Goal: Find specific page/section: Find specific page/section

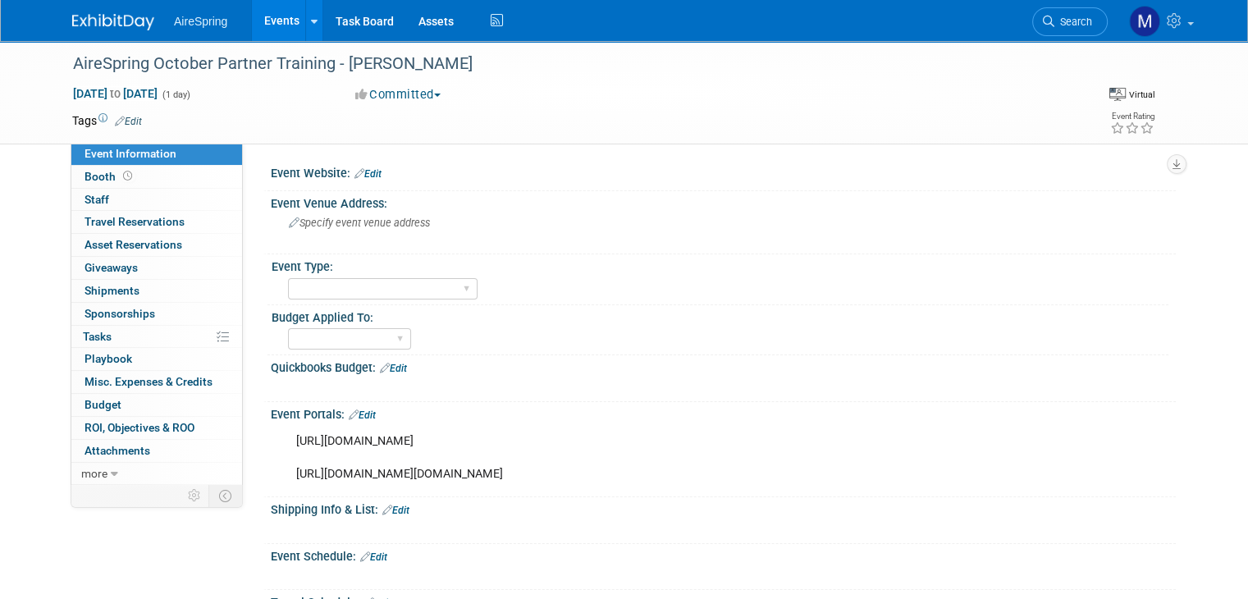
click at [85, 18] on img at bounding box center [113, 22] width 82 height 16
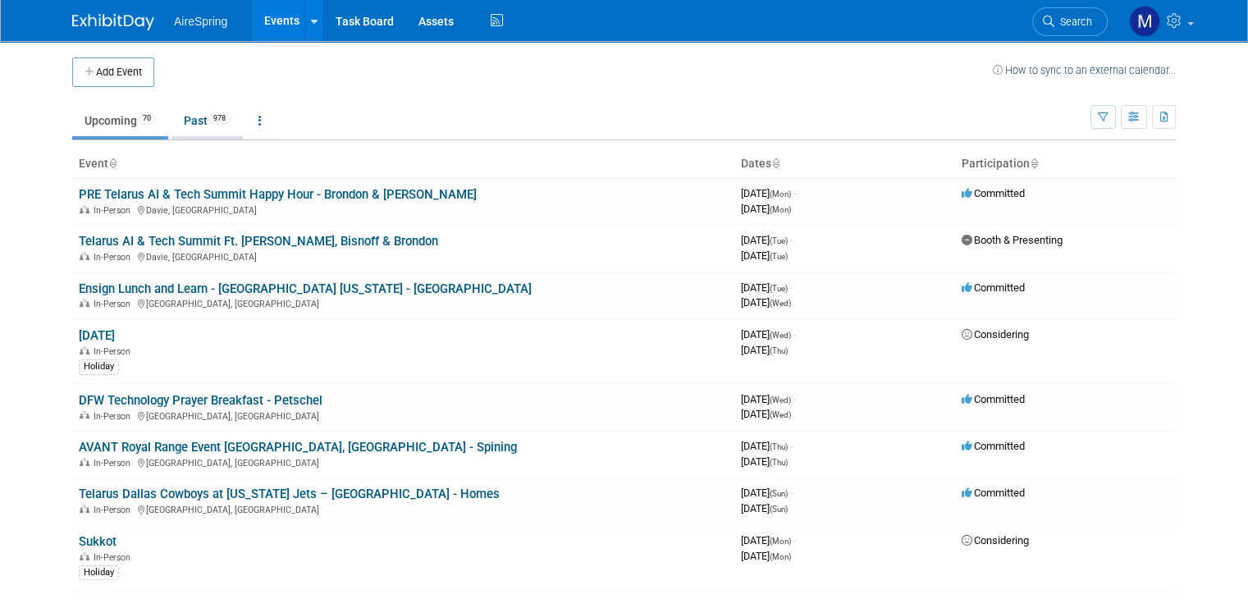
click at [186, 119] on link "Past 978" at bounding box center [206, 120] width 71 height 31
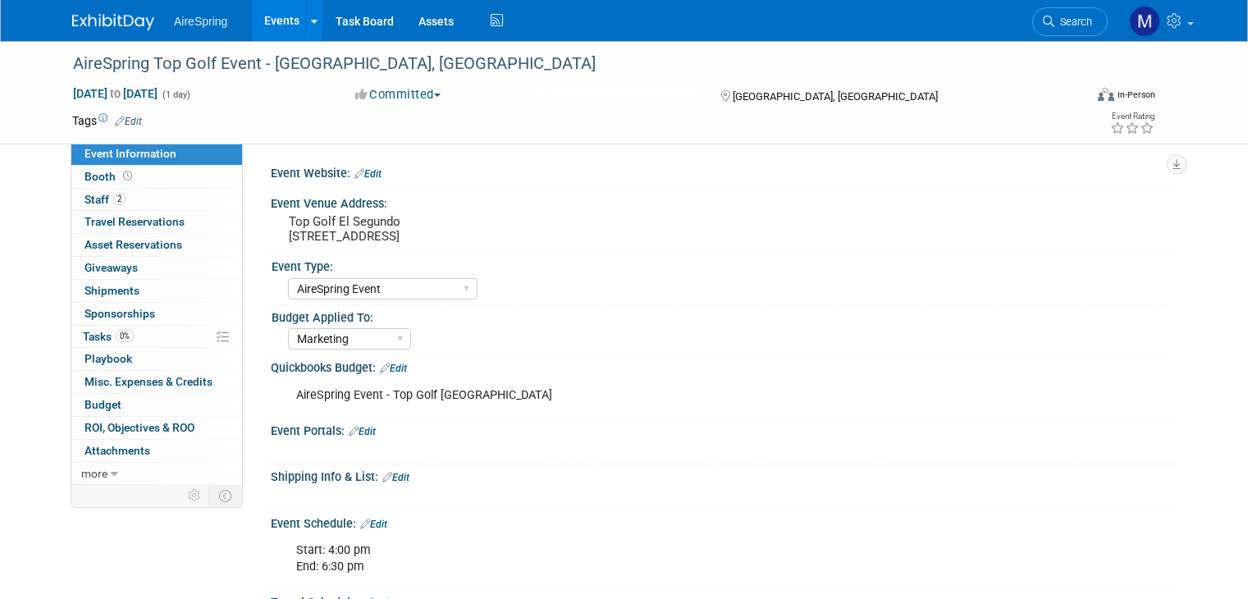
select select "AireSpring Event"
select select "Marketing"
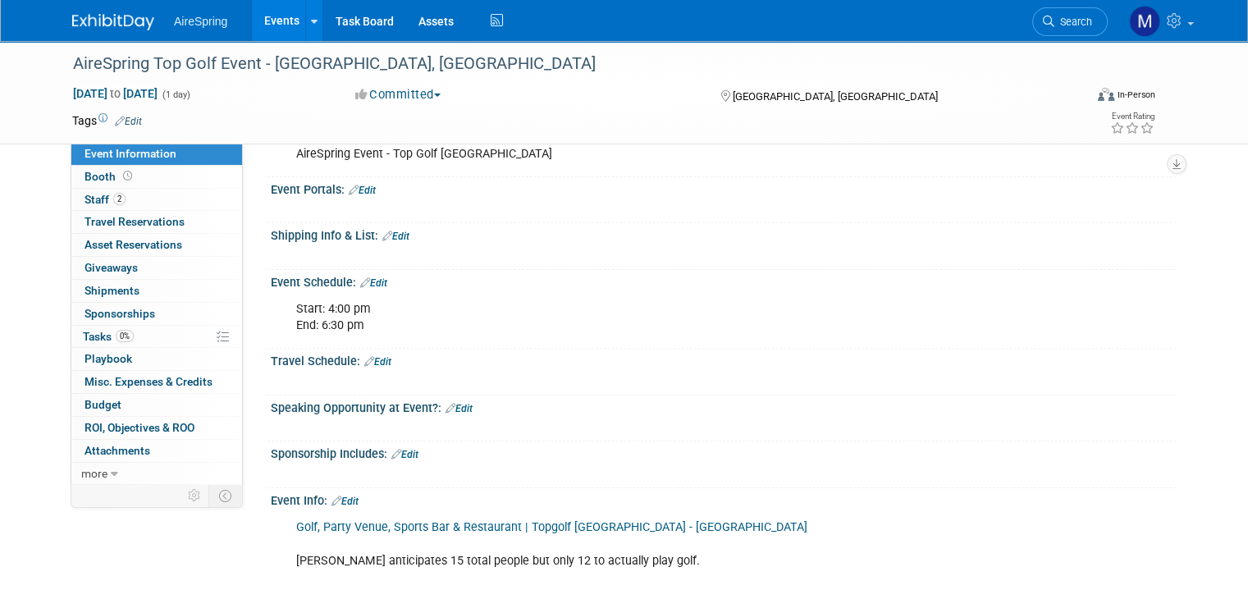
scroll to position [238, 0]
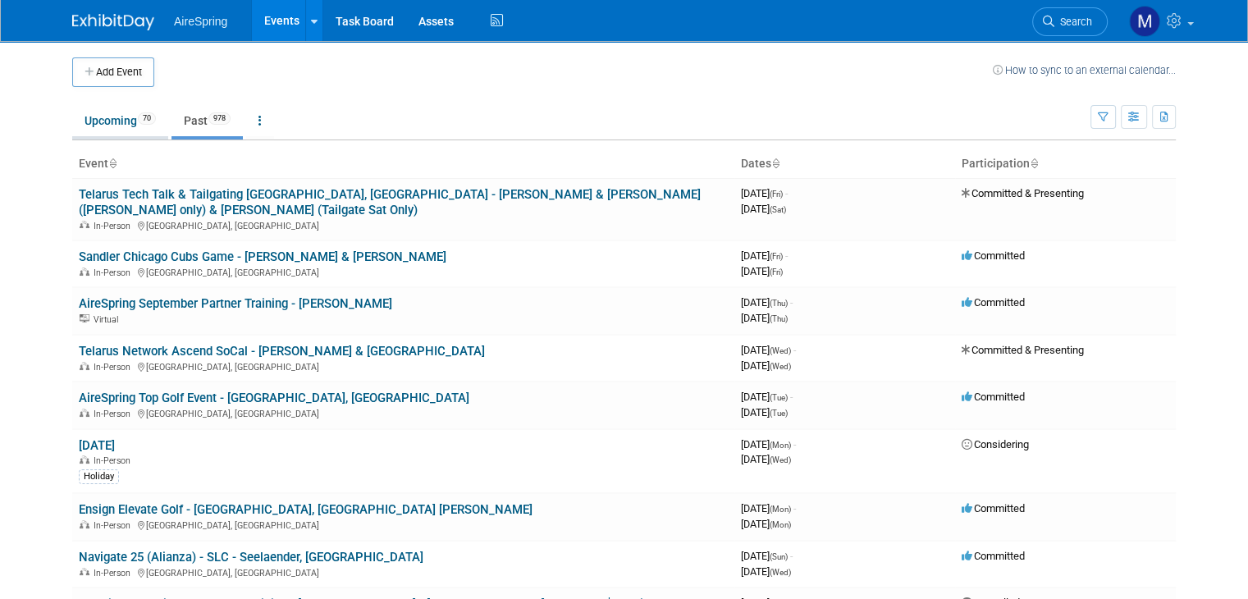
click at [104, 127] on link "Upcoming 70" at bounding box center [120, 120] width 96 height 31
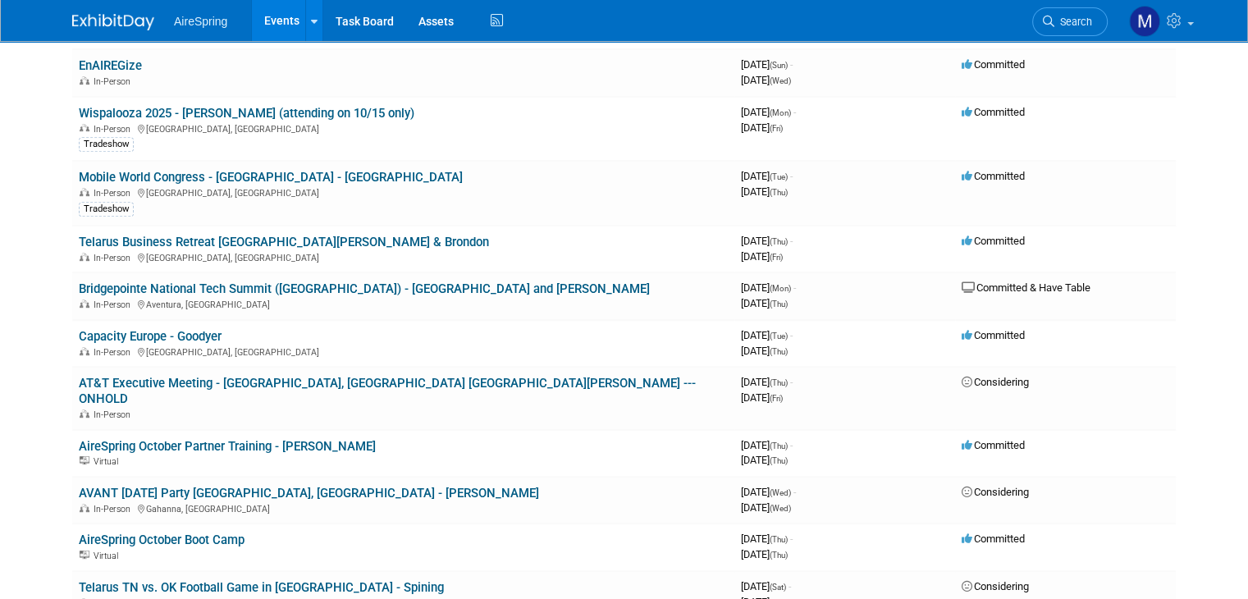
scroll to position [765, 0]
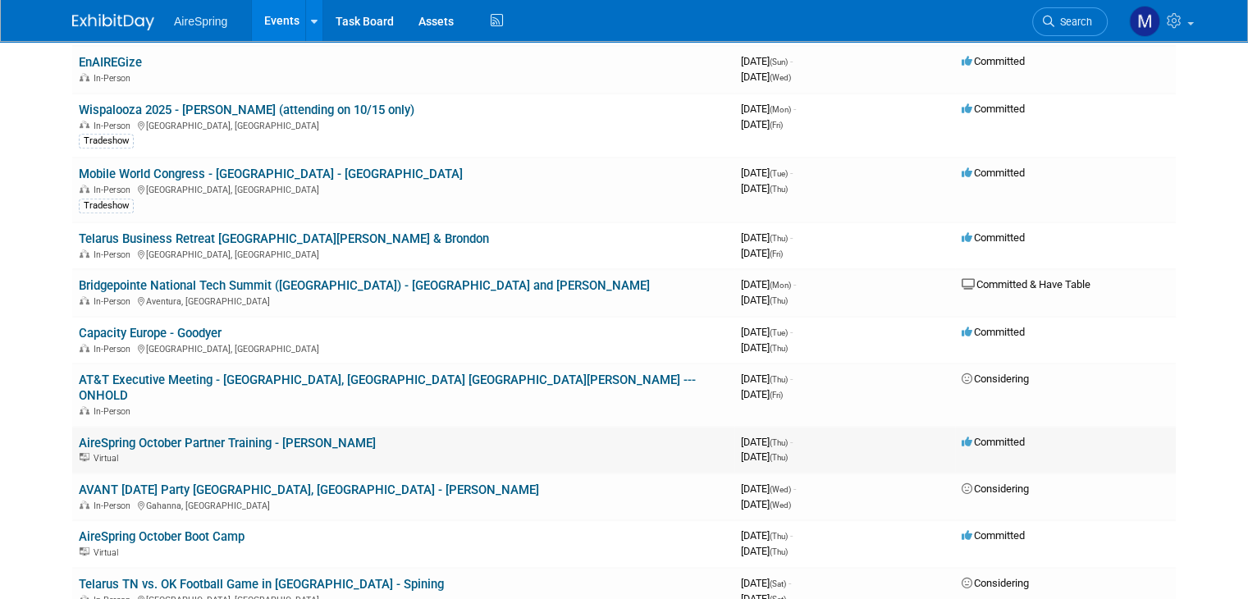
click at [220, 436] on link "AireSpring October Partner Training - [PERSON_NAME]" at bounding box center [227, 443] width 297 height 15
